Goal: Transaction & Acquisition: Purchase product/service

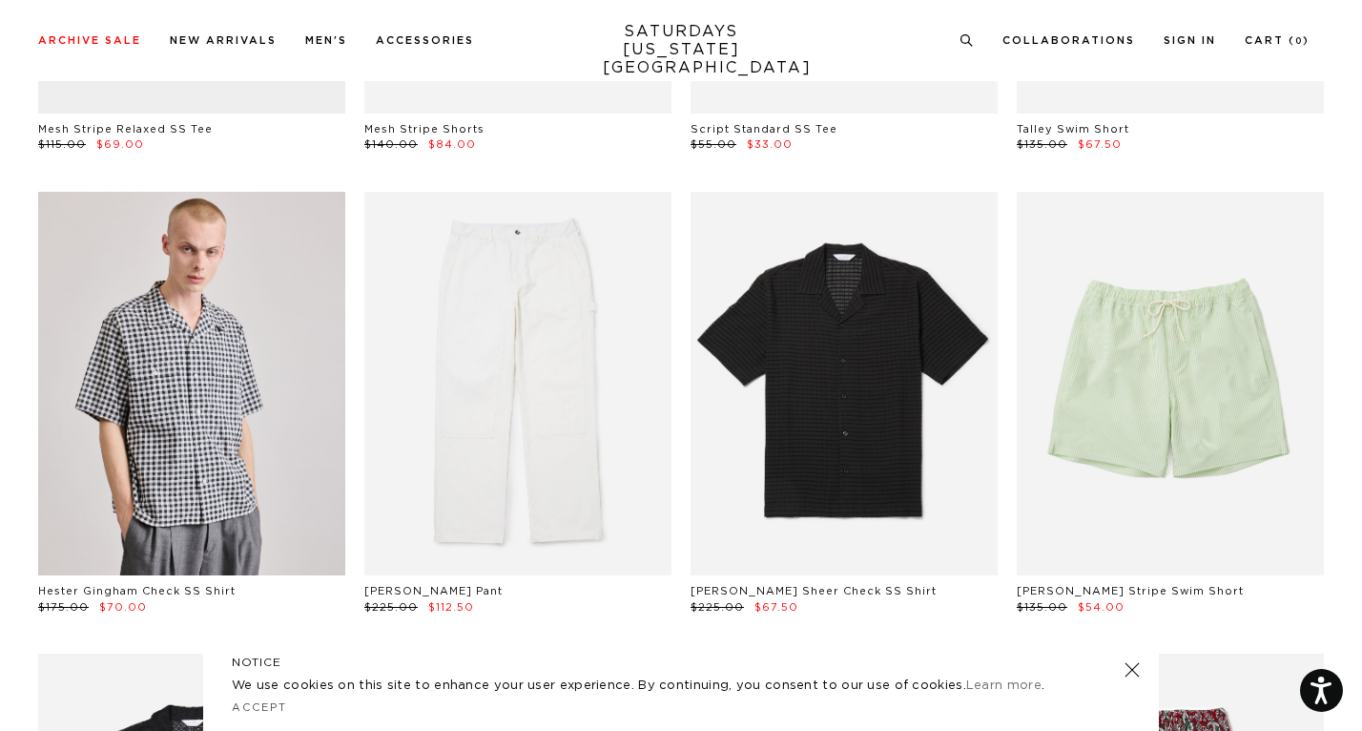
click at [1137, 671] on link at bounding box center [1132, 669] width 27 height 27
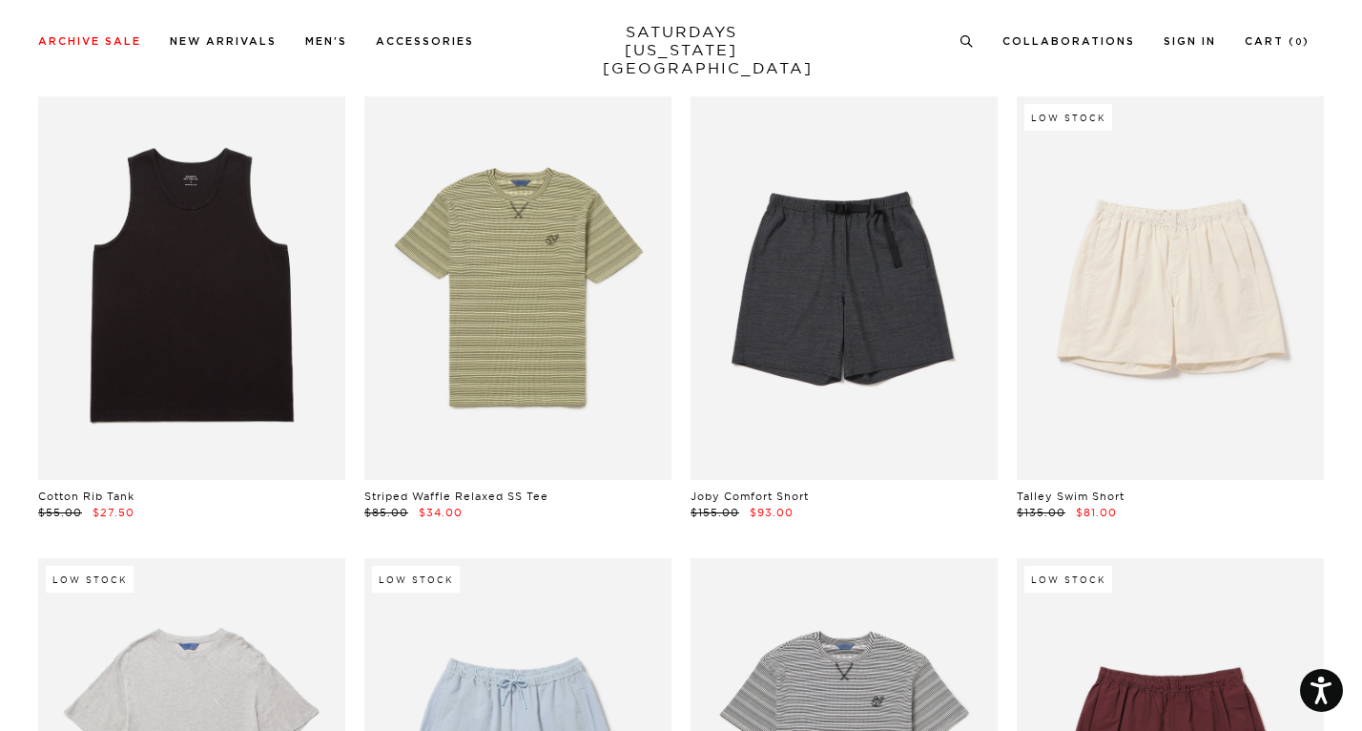
scroll to position [1468, 0]
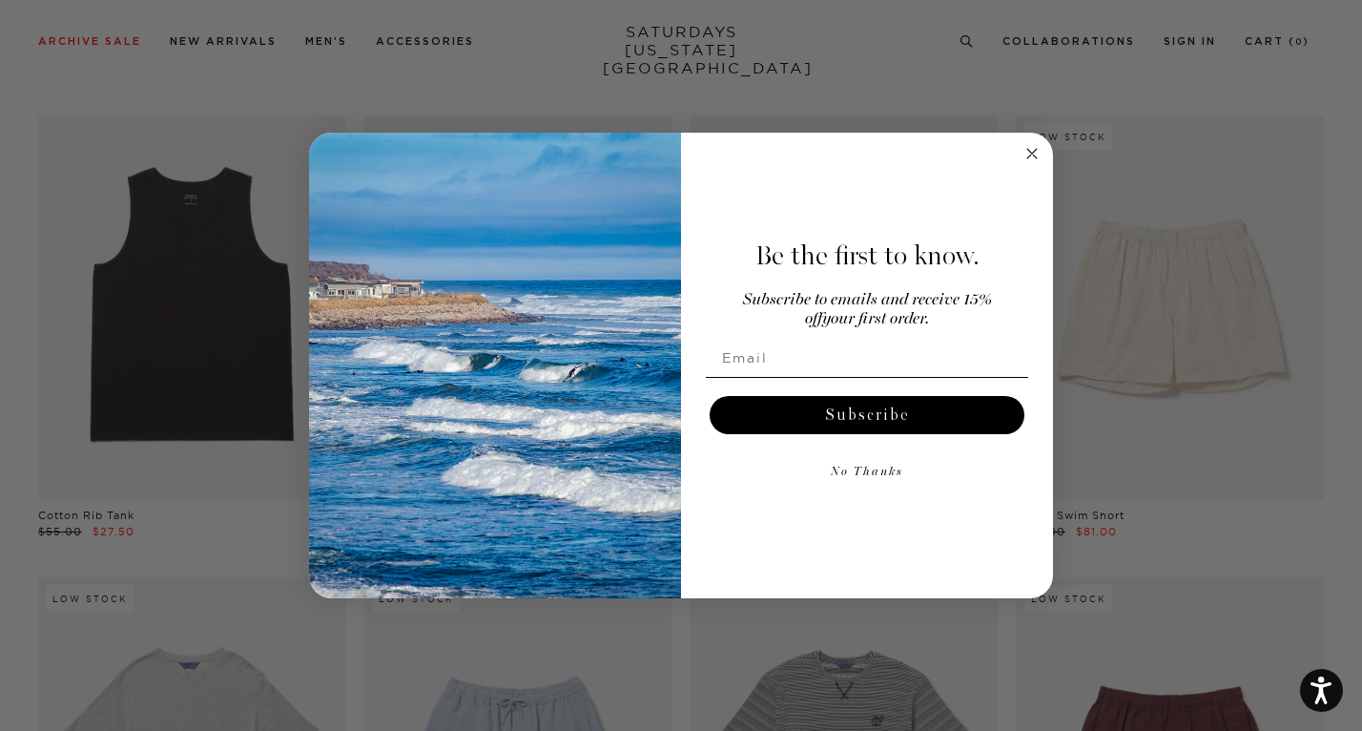
click at [1036, 153] on circle "Close dialog" at bounding box center [1033, 154] width 22 height 22
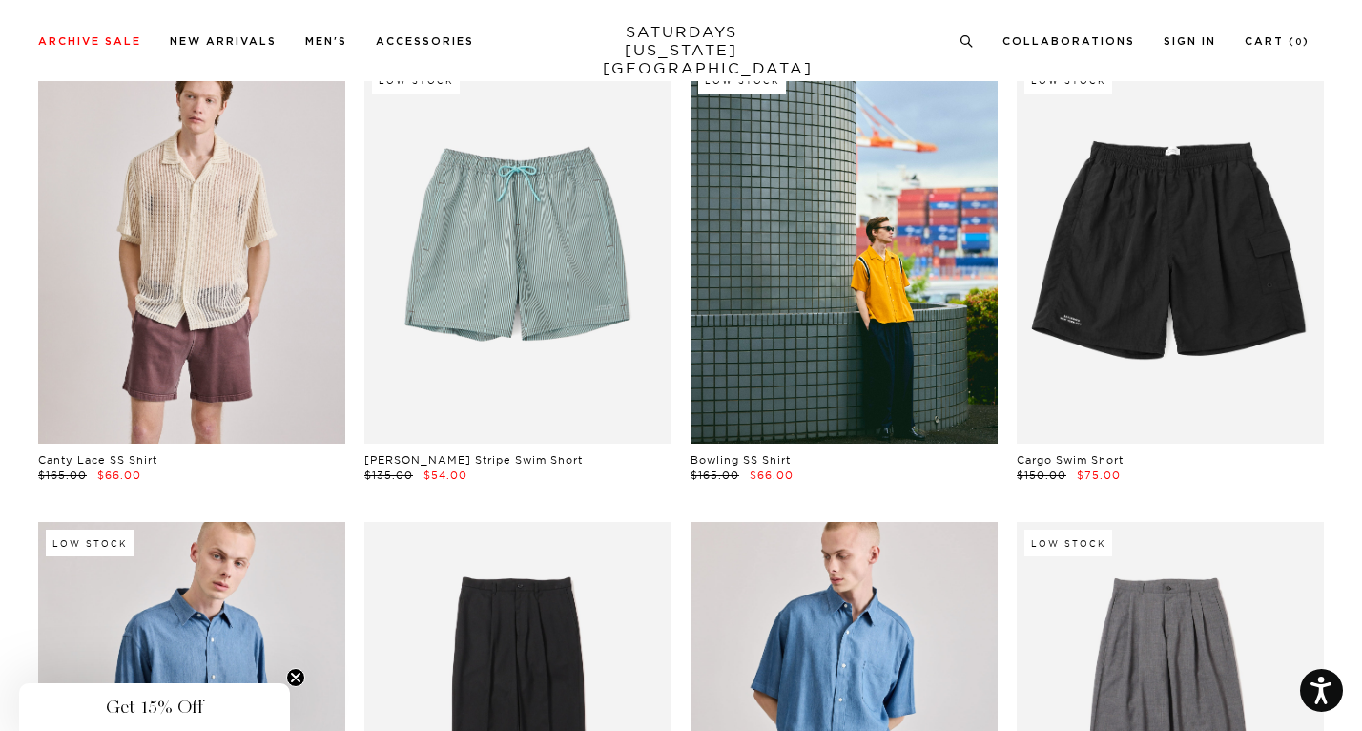
scroll to position [5666, 0]
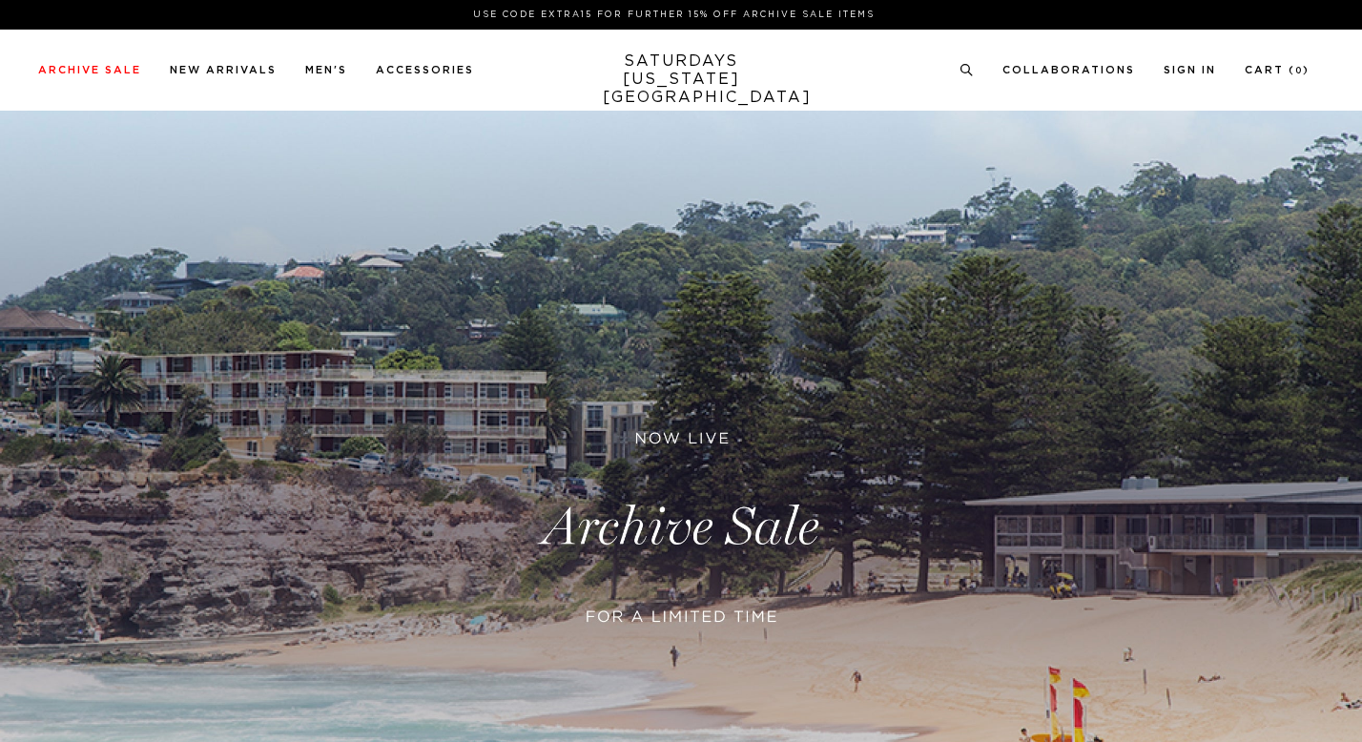
click at [725, 419] on link at bounding box center [681, 528] width 1362 height 834
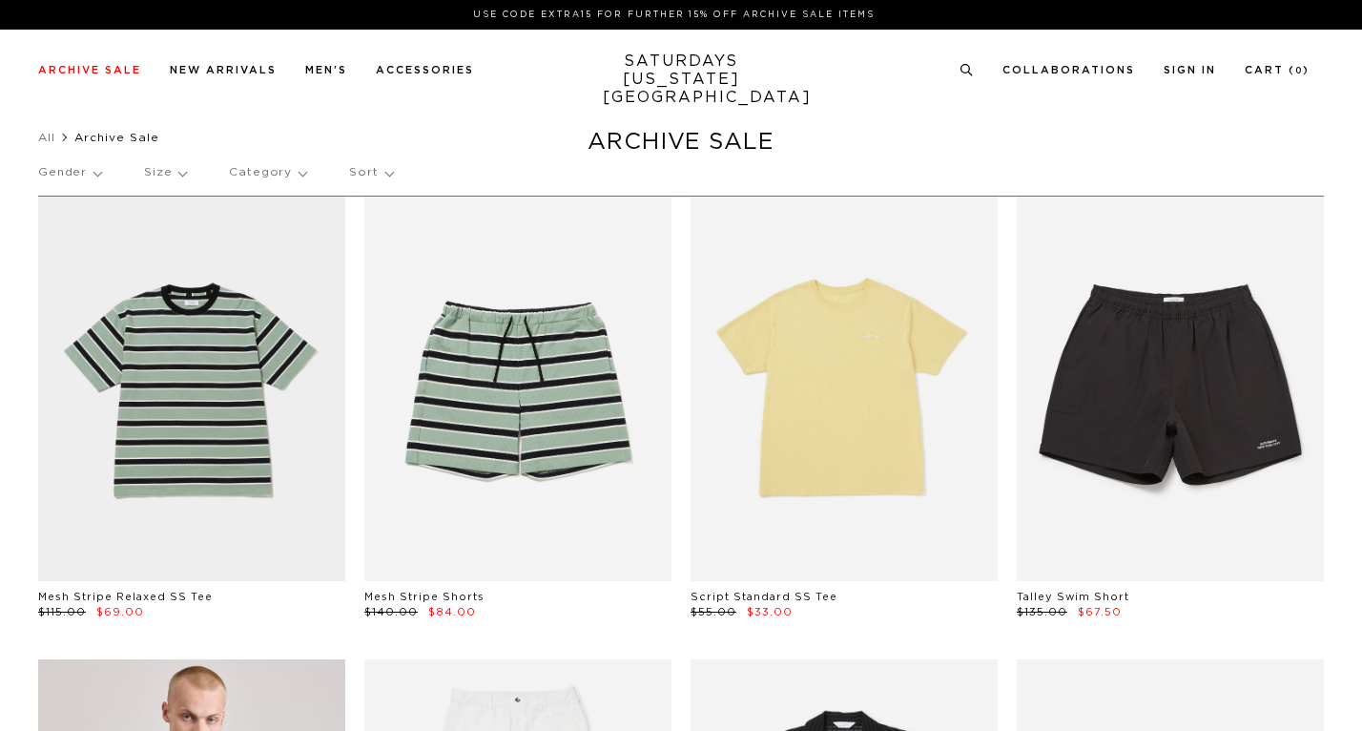
click at [78, 176] on p "Gender" at bounding box center [69, 173] width 63 height 44
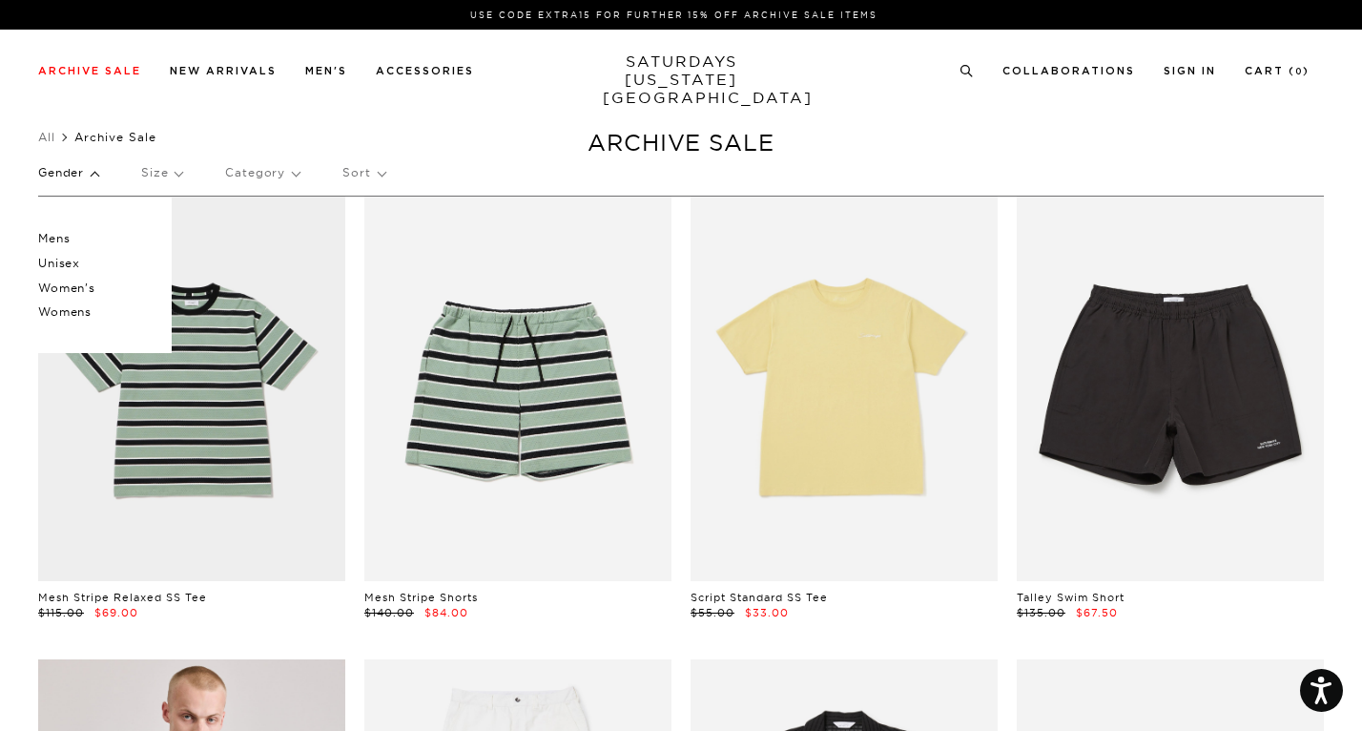
click at [67, 284] on p "Women's" at bounding box center [95, 288] width 114 height 25
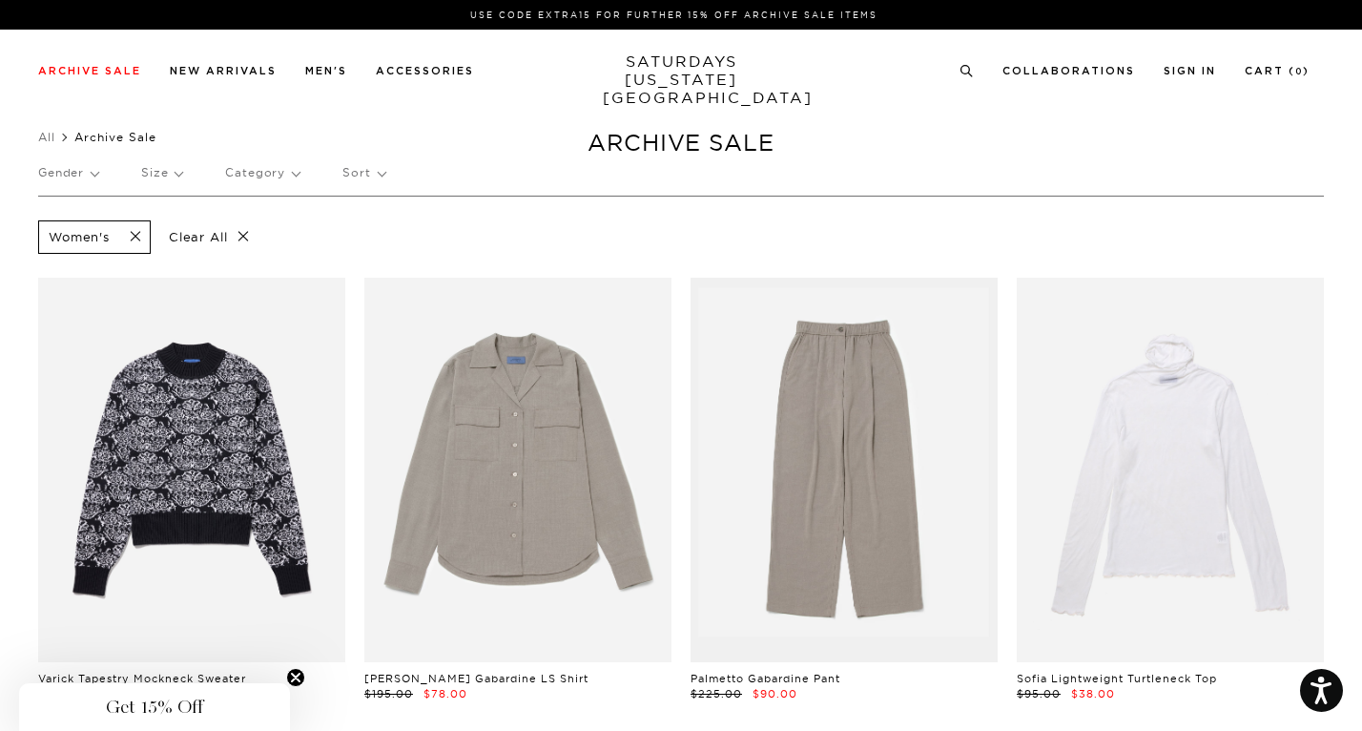
click at [139, 234] on span at bounding box center [130, 237] width 40 height 18
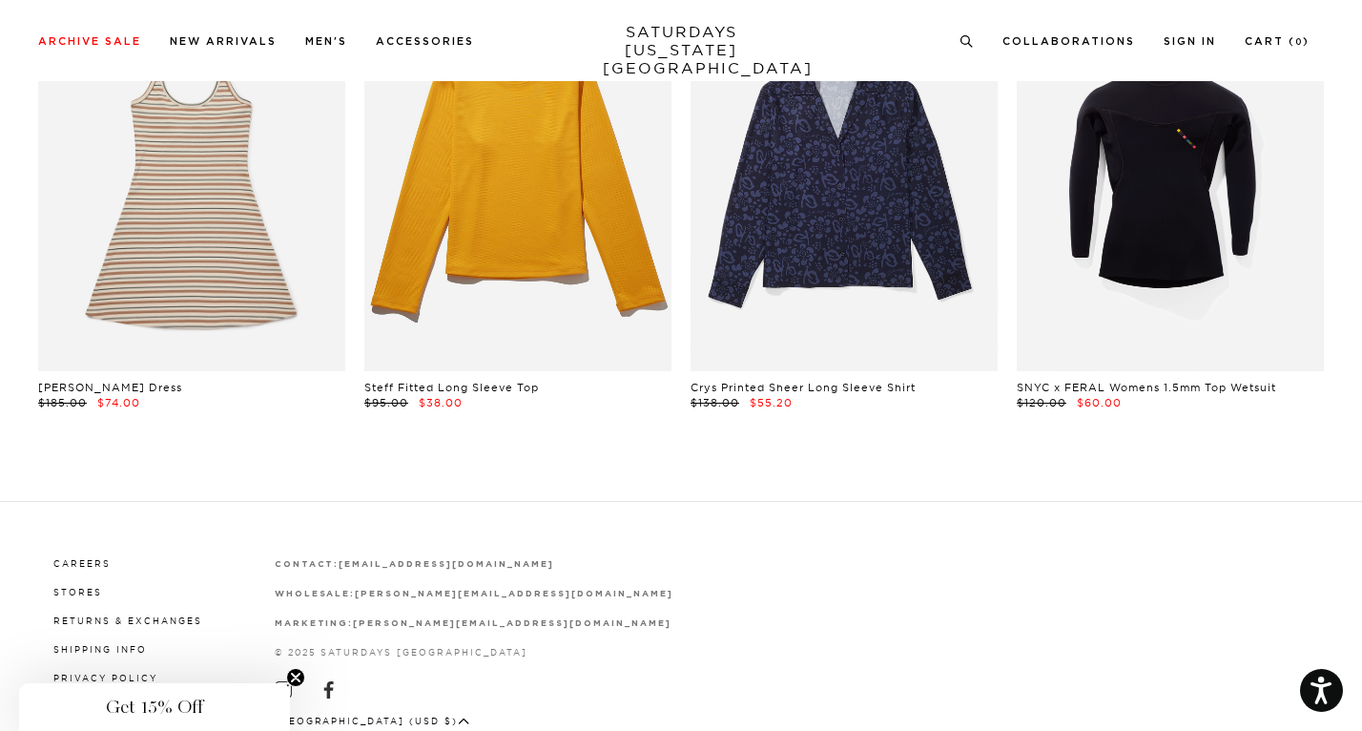
scroll to position [3822, 0]
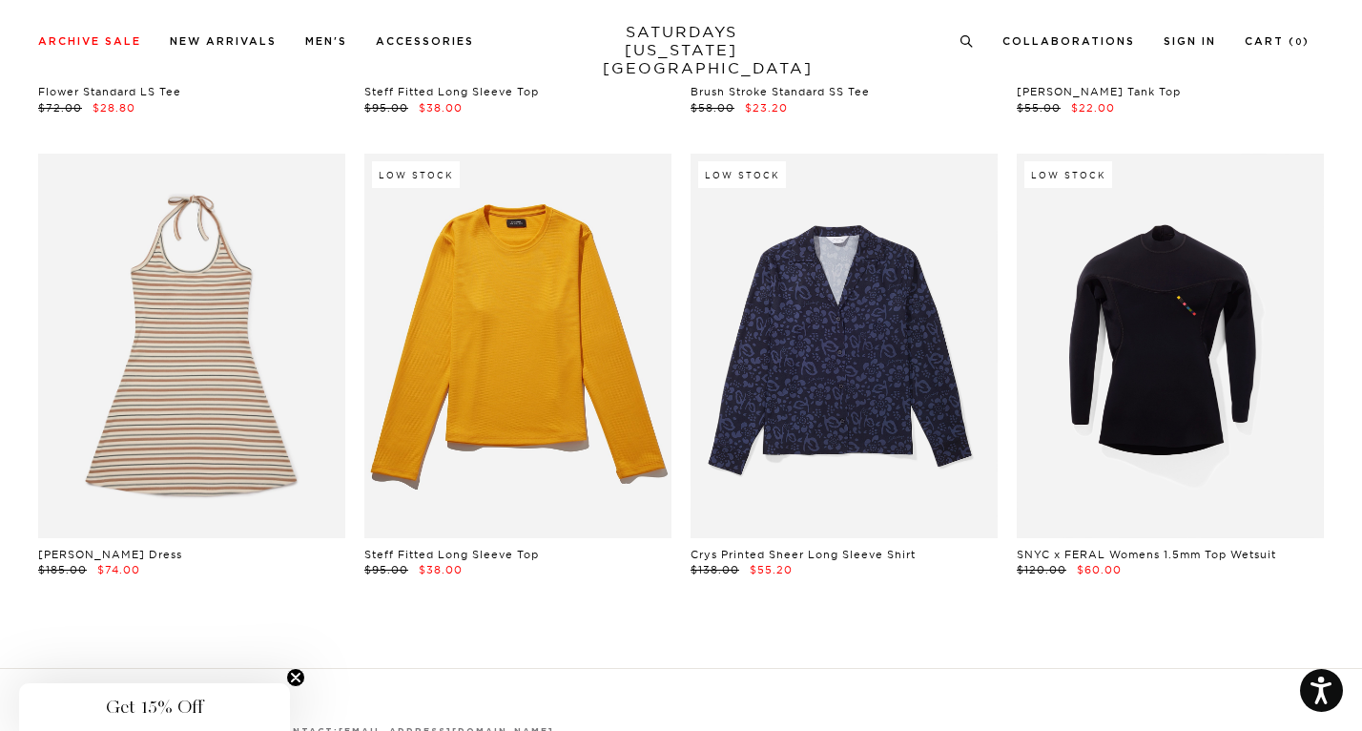
click at [605, 52] on link "SATURDAYS [US_STATE][GEOGRAPHIC_DATA]" at bounding box center [681, 50] width 157 height 54
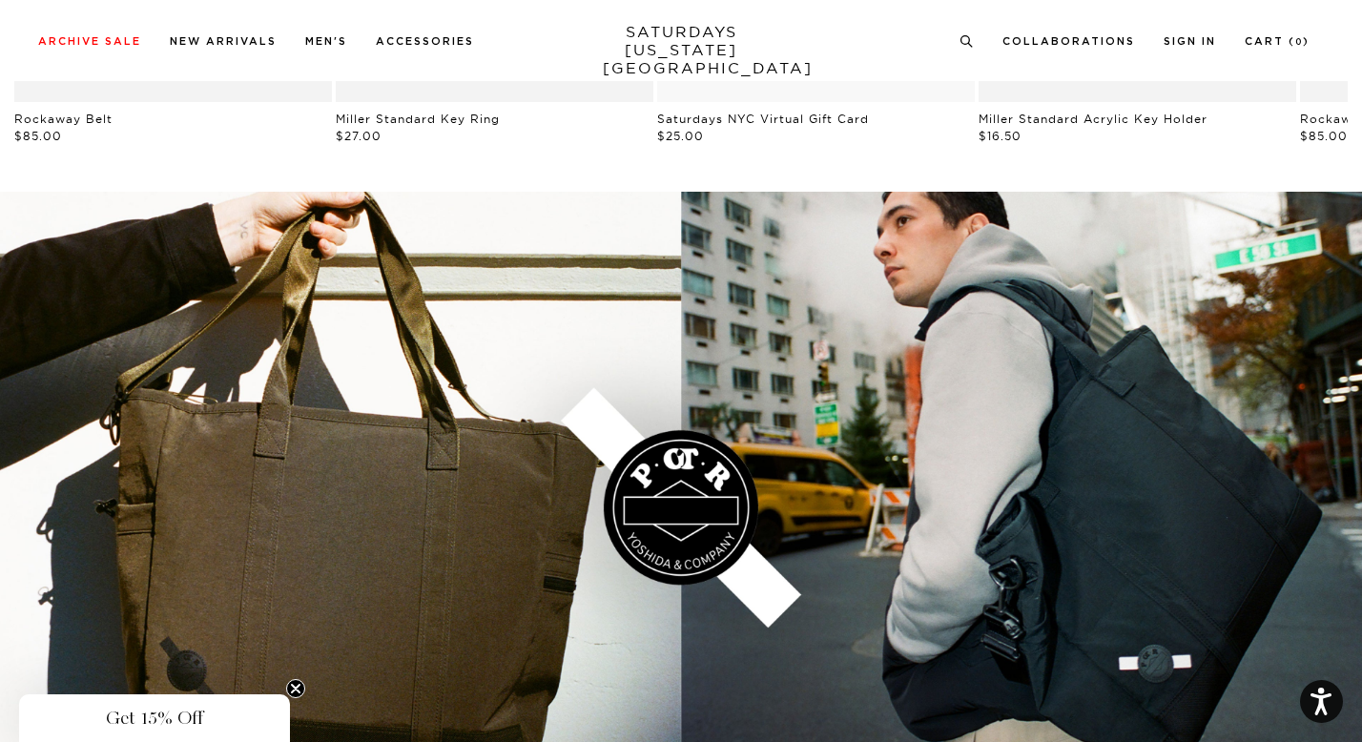
scroll to position [2602, 0]
